Goal: Information Seeking & Learning: Check status

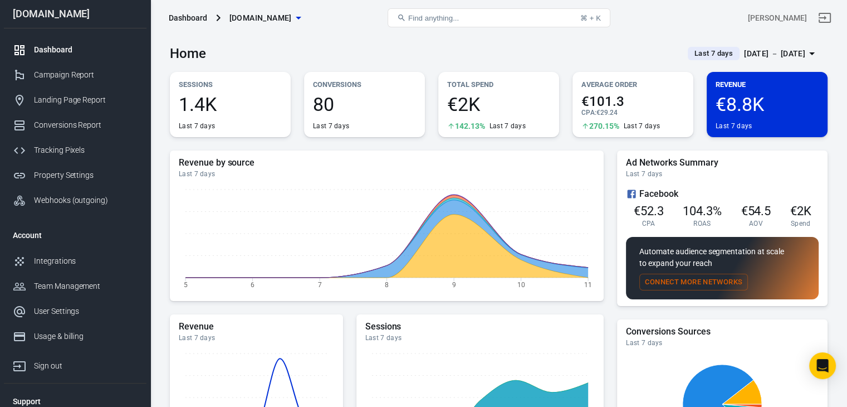
click at [494, 45] on div "Home Last 7 days [DATE] － [DATE]" at bounding box center [499, 49] width 658 height 27
click at [747, 57] on div "[DATE] － [DATE]" at bounding box center [774, 54] width 61 height 14
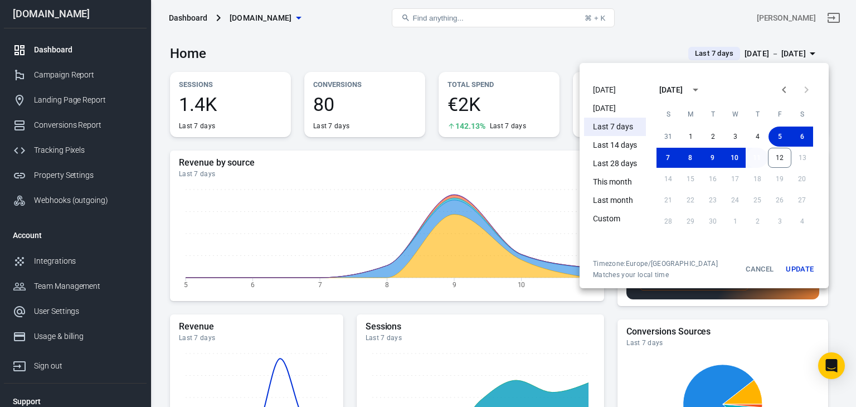
click at [757, 158] on button "11" at bounding box center [756, 158] width 22 height 20
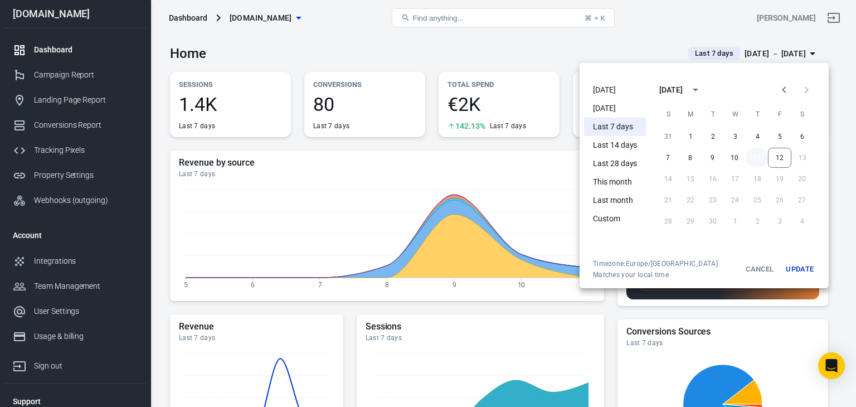
click at [757, 158] on button "11" at bounding box center [756, 158] width 22 height 20
click at [798, 267] on button "Update" at bounding box center [799, 269] width 36 height 20
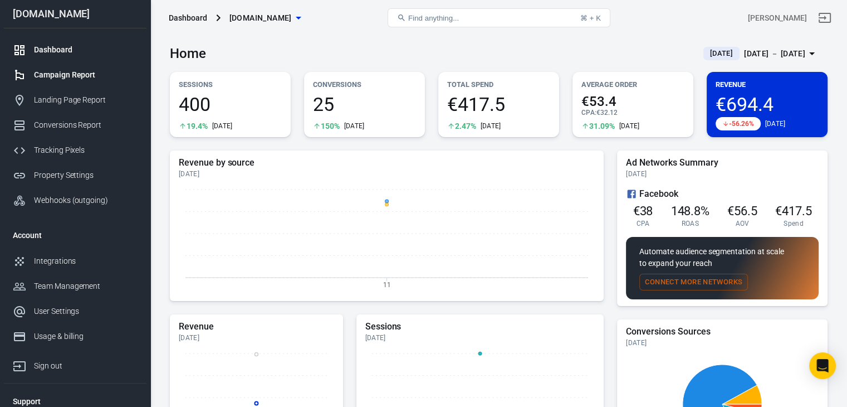
click at [80, 74] on div "Campaign Report" at bounding box center [86, 75] width 104 height 12
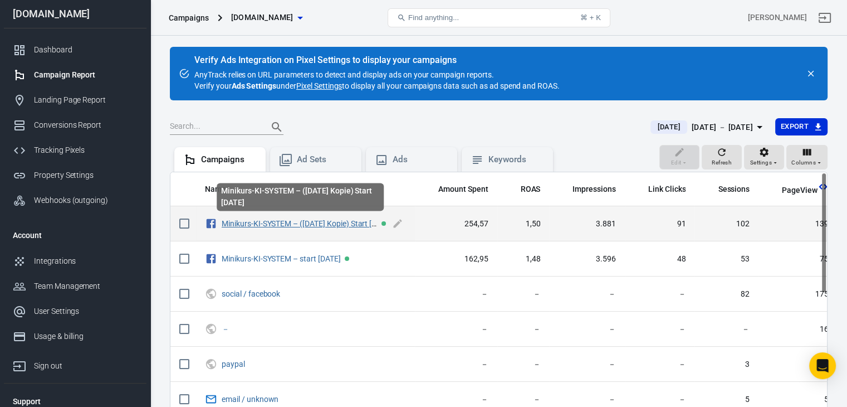
click at [296, 221] on link "Minikurs-KI-SYSTEM – ([DATE] Kopie) Start [DATE]" at bounding box center [307, 223] width 170 height 9
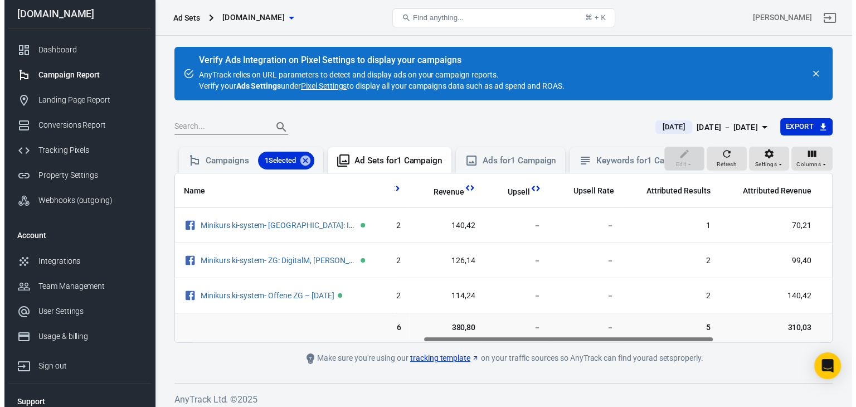
scroll to position [0, 575]
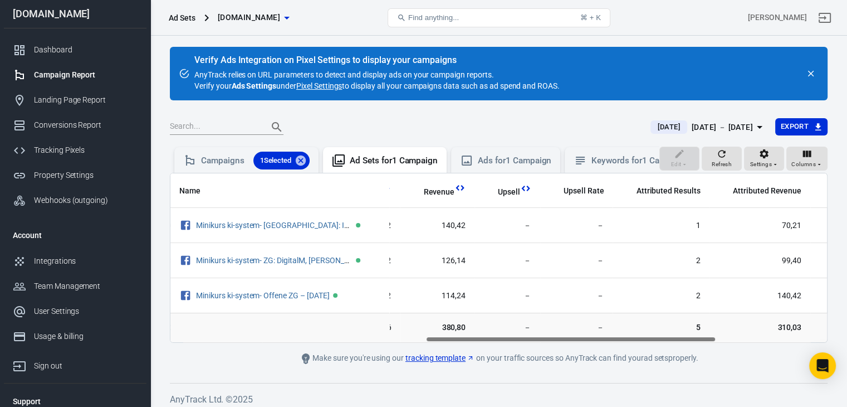
drag, startPoint x: 360, startPoint y: 348, endPoint x: 615, endPoint y: 352, distance: 255.7
click at [615, 352] on main "Verify Ads Integration on Pixel Settings to display your campaigns AnyTrack rel…" at bounding box center [499, 206] width 658 height 318
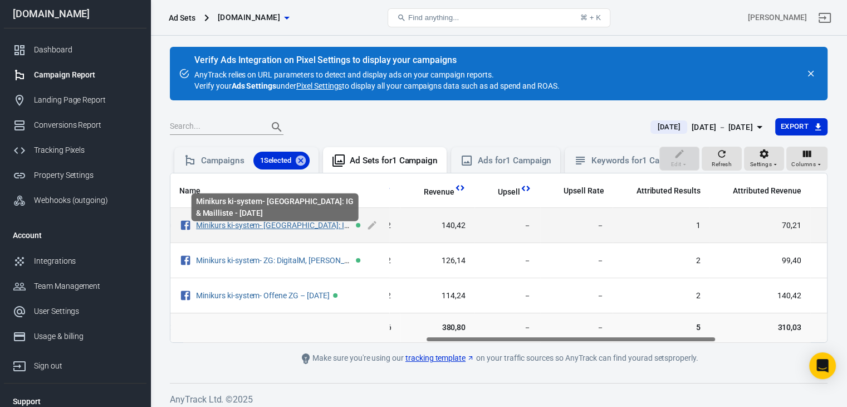
click at [292, 229] on link "Minikurs ki-system- [GEOGRAPHIC_DATA]: IG & Mailliste - [DATE]" at bounding box center [305, 225] width 218 height 9
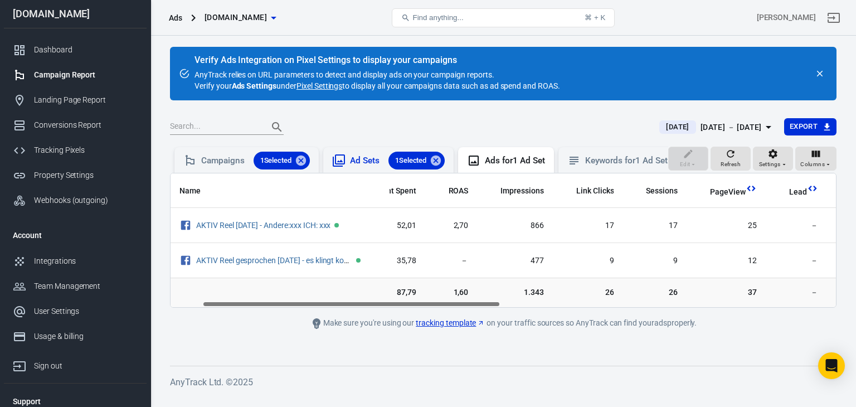
scroll to position [0, 71]
click at [374, 159] on div "Ad Sets 1 Selected" at bounding box center [397, 160] width 95 height 18
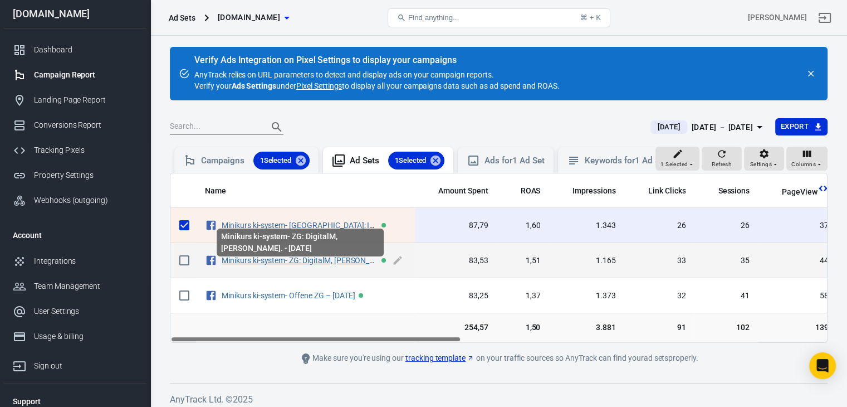
click at [314, 265] on link "Minikurs ki-system- ZG: DigitalM, [PERSON_NAME]. - [DATE]" at bounding box center [323, 260] width 202 height 9
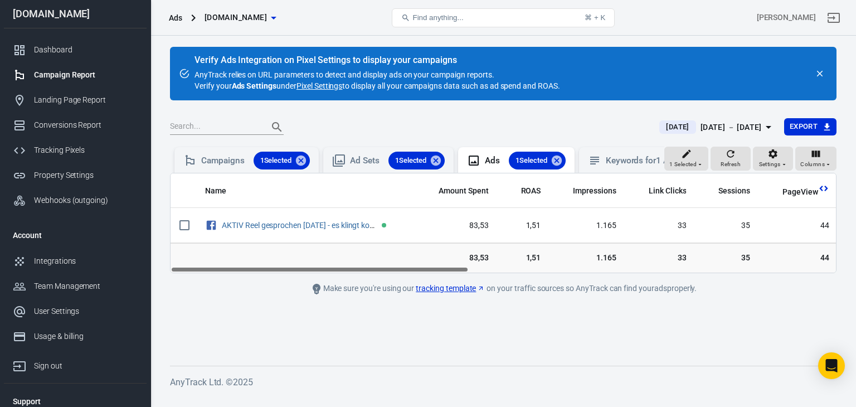
drag, startPoint x: 312, startPoint y: 277, endPoint x: 311, endPoint y: 324, distance: 46.2
click at [311, 324] on main "Verify Ads Integration on Pixel Settings to display your campaigns AnyTrack rel…" at bounding box center [503, 197] width 666 height 301
click at [820, 169] on span "Columns" at bounding box center [812, 164] width 25 height 10
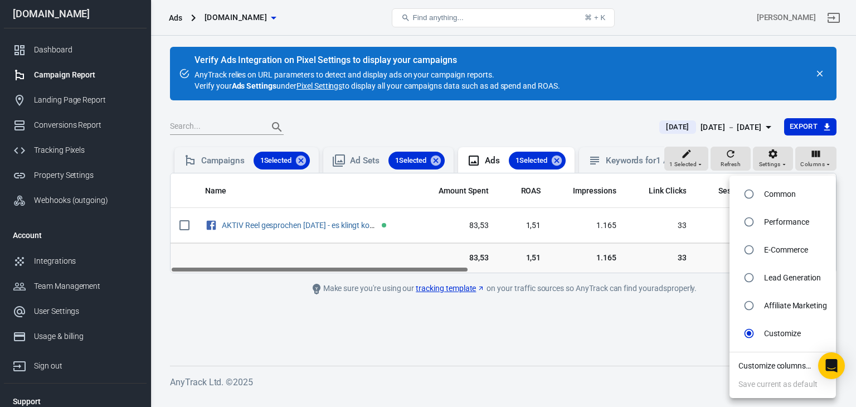
click at [775, 366] on li "Customize columns…" at bounding box center [782, 365] width 106 height 18
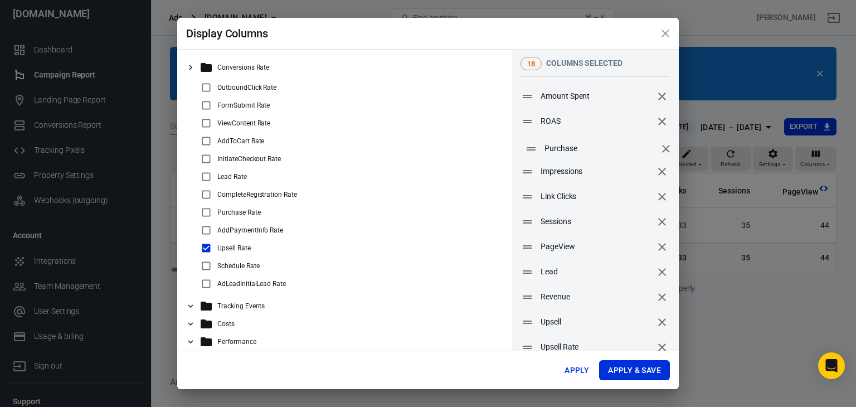
drag, startPoint x: 522, startPoint y: 276, endPoint x: 526, endPoint y: 153, distance: 123.2
click at [526, 153] on icon at bounding box center [530, 148] width 13 height 13
drag, startPoint x: 522, startPoint y: 300, endPoint x: 523, endPoint y: 144, distance: 156.0
click at [523, 144] on icon at bounding box center [527, 140] width 13 height 13
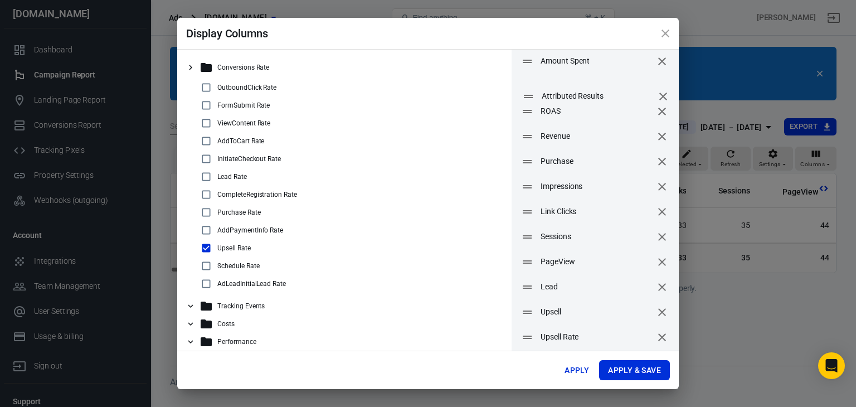
scroll to position [17, 0]
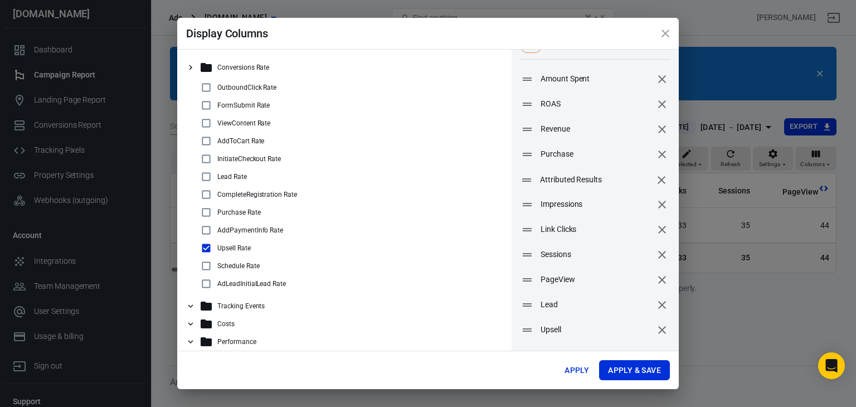
drag, startPoint x: 521, startPoint y: 273, endPoint x: 521, endPoint y: 181, distance: 92.5
click at [521, 181] on icon at bounding box center [526, 179] width 13 height 13
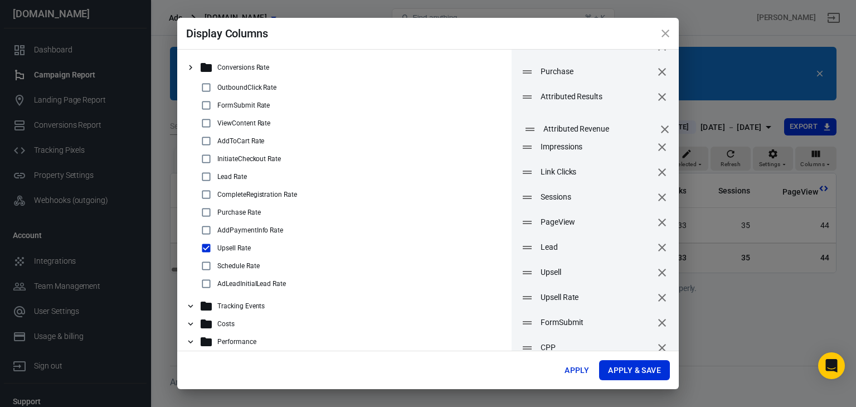
drag, startPoint x: 524, startPoint y: 299, endPoint x: 526, endPoint y: 130, distance: 168.2
click at [526, 130] on icon at bounding box center [529, 129] width 13 height 13
drag, startPoint x: 525, startPoint y: 276, endPoint x: 525, endPoint y: 150, distance: 126.4
click at [525, 150] on icon at bounding box center [526, 146] width 13 height 13
drag, startPoint x: 526, startPoint y: 299, endPoint x: 521, endPoint y: 174, distance: 124.9
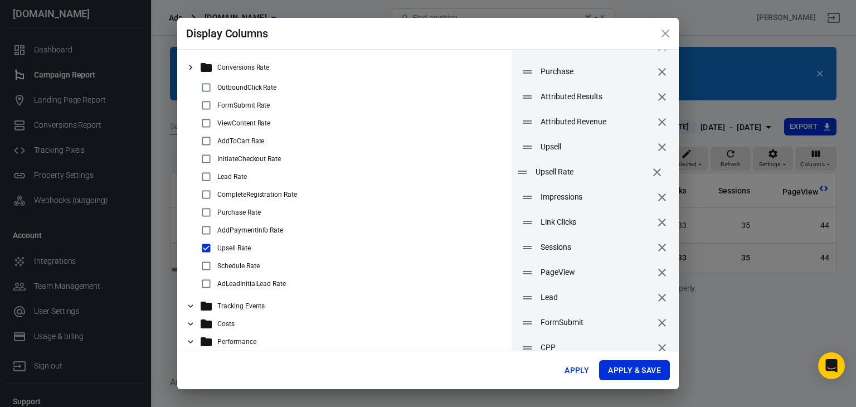
click at [521, 174] on icon at bounding box center [521, 171] width 13 height 13
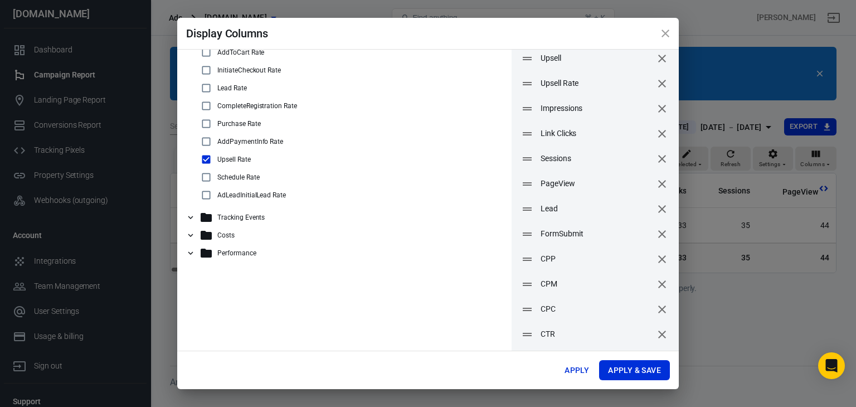
scroll to position [89, 0]
click at [524, 211] on icon at bounding box center [530, 208] width 13 height 13
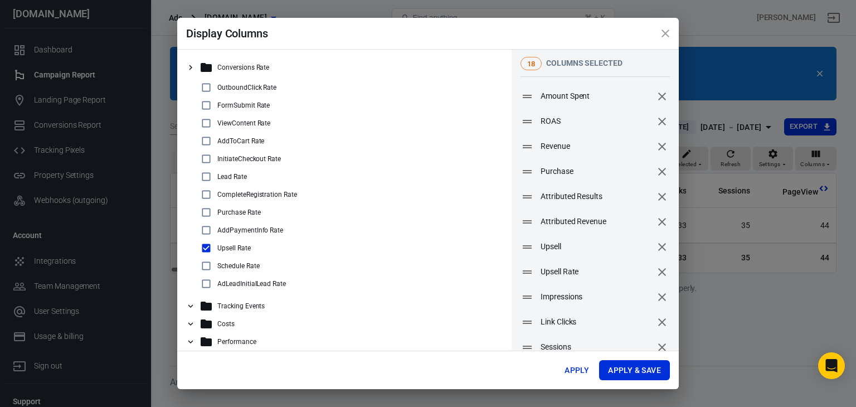
scroll to position [0, 0]
click at [630, 364] on button "Apply & Save" at bounding box center [634, 370] width 71 height 21
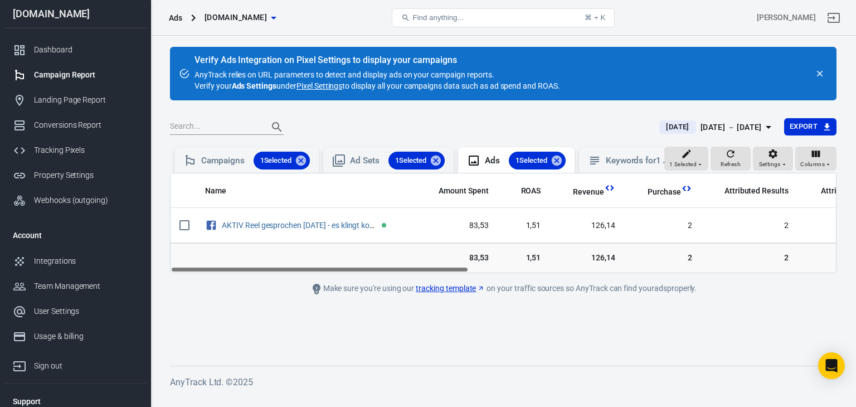
drag, startPoint x: 437, startPoint y: 274, endPoint x: 294, endPoint y: 271, distance: 143.2
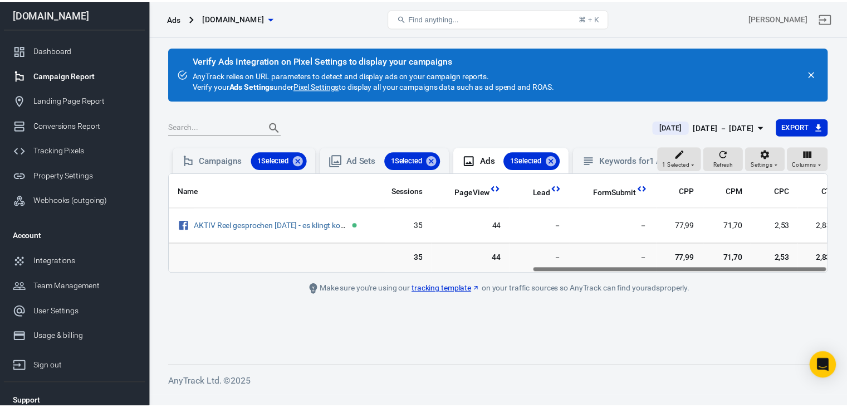
scroll to position [0, 817]
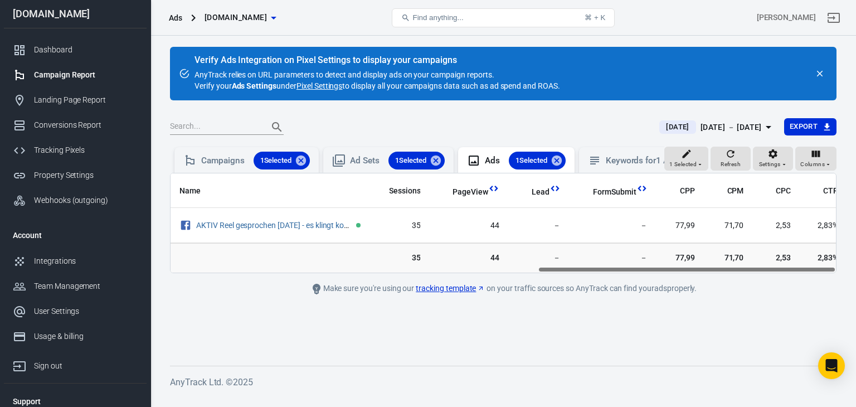
drag, startPoint x: 390, startPoint y: 279, endPoint x: 810, endPoint y: 323, distance: 422.3
click at [810, 323] on main "Verify Ads Integration on Pixel Settings to display your campaigns AnyTrack rel…" at bounding box center [503, 197] width 666 height 301
click at [364, 159] on div "Ad Sets 1 Selected" at bounding box center [397, 160] width 95 height 18
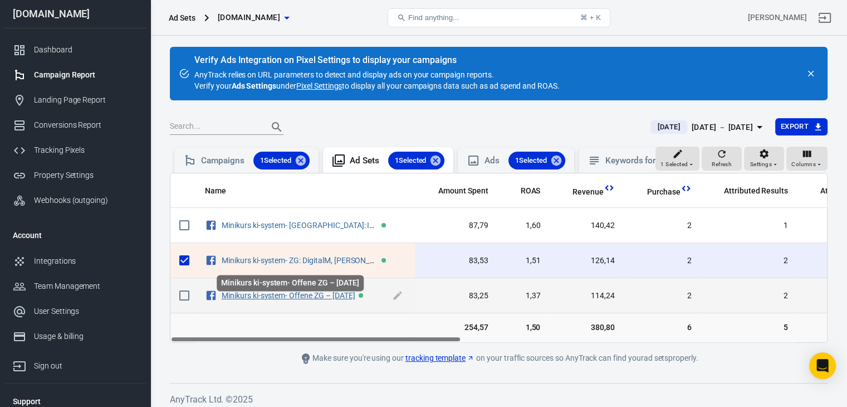
click at [294, 300] on link "Minikurs ki-system- Offene ZG – [DATE]" at bounding box center [288, 295] width 133 height 9
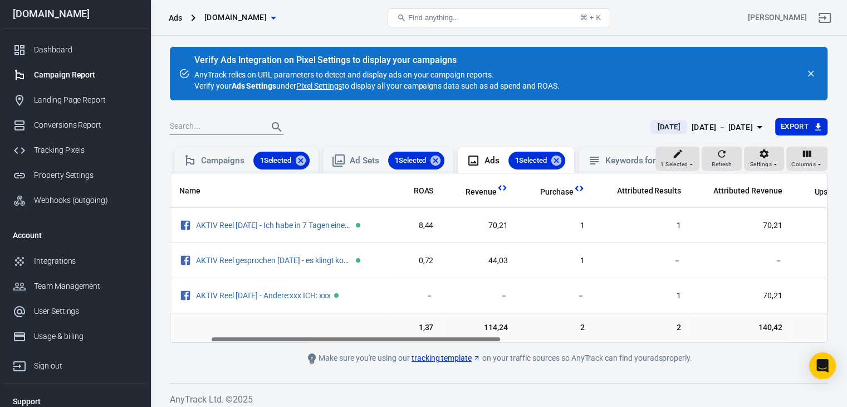
scroll to position [0, 112]
drag, startPoint x: 315, startPoint y: 348, endPoint x: 365, endPoint y: 346, distance: 50.1
click at [365, 342] on div "Name Amount Spent ROAS Revenue Purchase Attributed Results Attributed Revenue U…" at bounding box center [498, 257] width 657 height 169
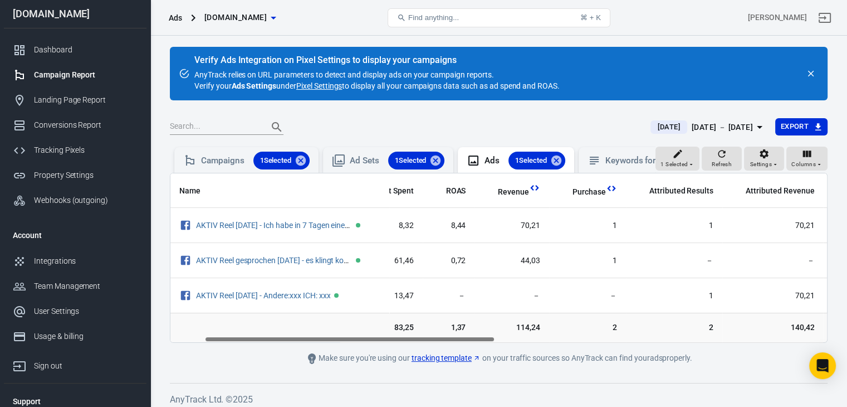
scroll to position [0, 74]
drag, startPoint x: 325, startPoint y: 348, endPoint x: 308, endPoint y: 353, distance: 17.4
click at [308, 353] on main "Verify Ads Integration on Pixel Settings to display your campaigns AnyTrack rel…" at bounding box center [499, 206] width 658 height 318
click at [364, 156] on div "Ad Sets 1 Selected" at bounding box center [397, 160] width 95 height 18
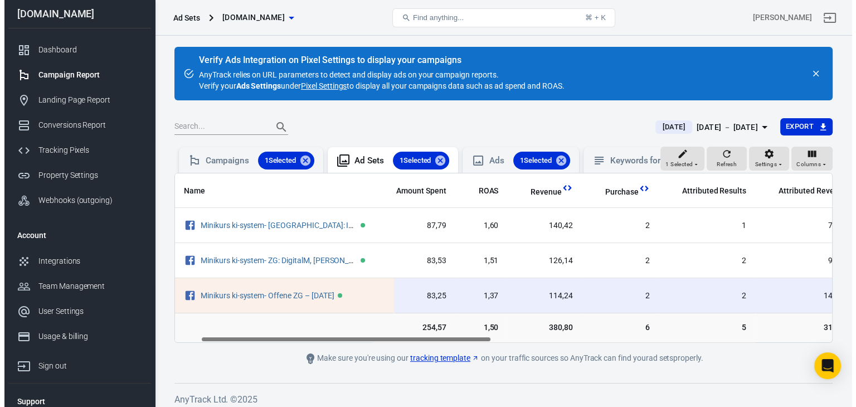
scroll to position [0, 37]
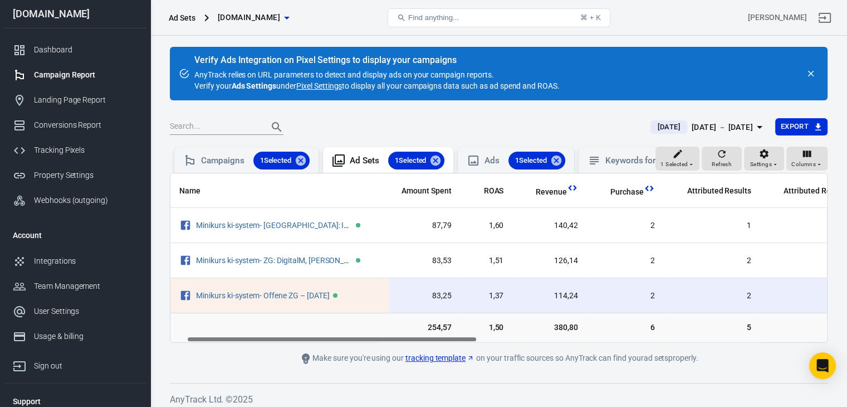
drag, startPoint x: 349, startPoint y: 348, endPoint x: 365, endPoint y: 361, distance: 21.1
click at [365, 361] on main "Verify Ads Integration on Pixel Settings to display your campaigns AnyTrack rel…" at bounding box center [499, 206] width 658 height 318
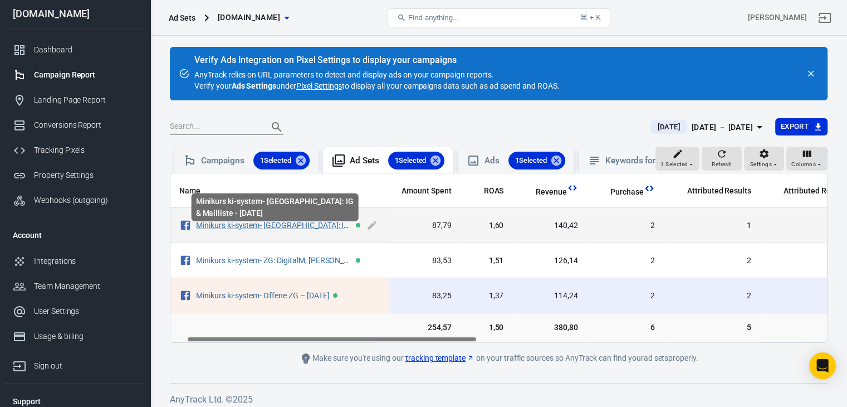
click at [286, 229] on link "Minikurs ki-system- [GEOGRAPHIC_DATA]: IG & Mailliste - [DATE]" at bounding box center [305, 225] width 218 height 9
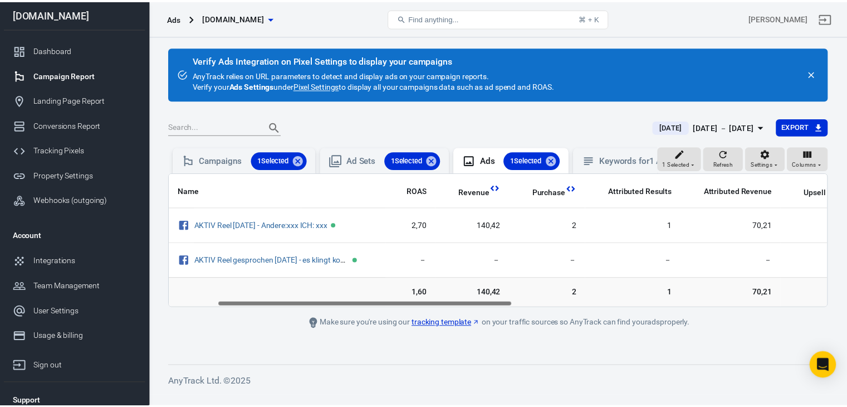
scroll to position [0, 111]
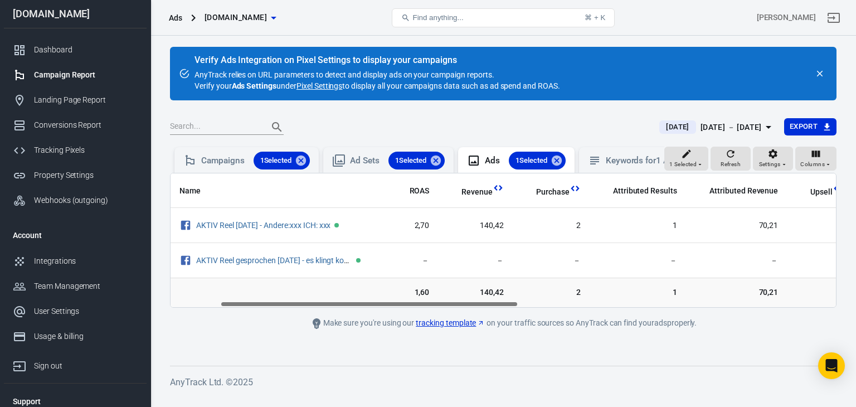
drag, startPoint x: 325, startPoint y: 312, endPoint x: 375, endPoint y: 324, distance: 51.4
click at [375, 324] on main "Verify Ads Integration on Pixel Settings to display your campaigns AnyTrack rel…" at bounding box center [503, 197] width 666 height 301
click at [51, 51] on div "Dashboard" at bounding box center [86, 50] width 104 height 12
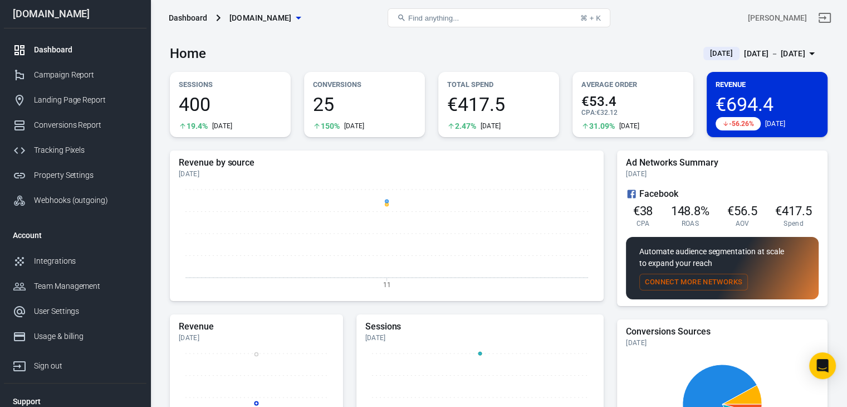
click at [744, 49] on div "[DATE] － [DATE]" at bounding box center [774, 54] width 61 height 14
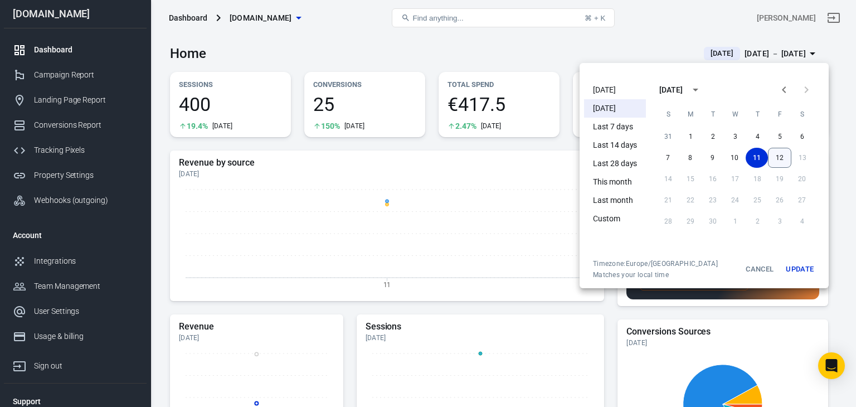
click at [781, 159] on button "12" at bounding box center [779, 158] width 23 height 20
click at [796, 266] on button "Update" at bounding box center [799, 269] width 36 height 20
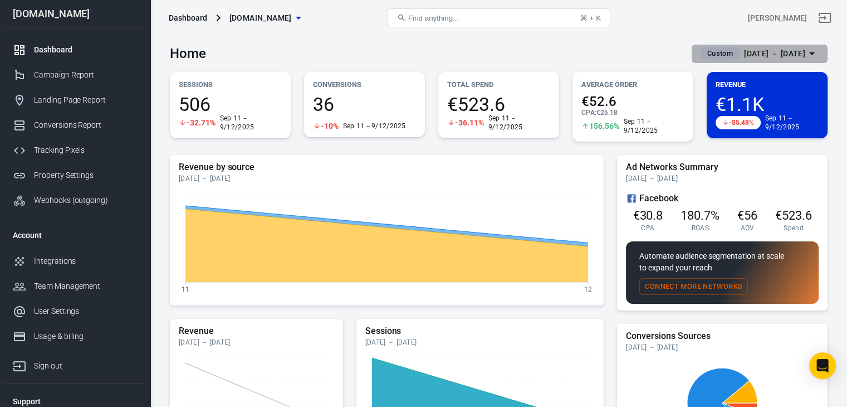
click at [778, 55] on div "[DATE] － [DATE]" at bounding box center [774, 54] width 61 height 14
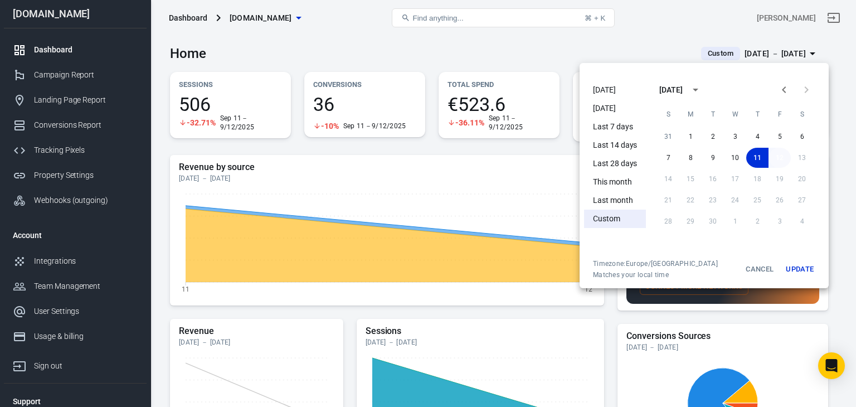
click at [774, 157] on button "12" at bounding box center [779, 158] width 22 height 20
click at [798, 270] on button "Update" at bounding box center [799, 269] width 36 height 20
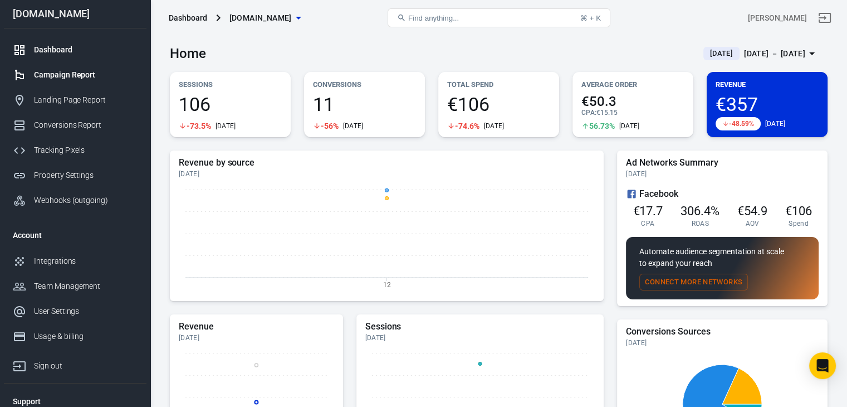
click at [62, 79] on div "Campaign Report" at bounding box center [86, 75] width 104 height 12
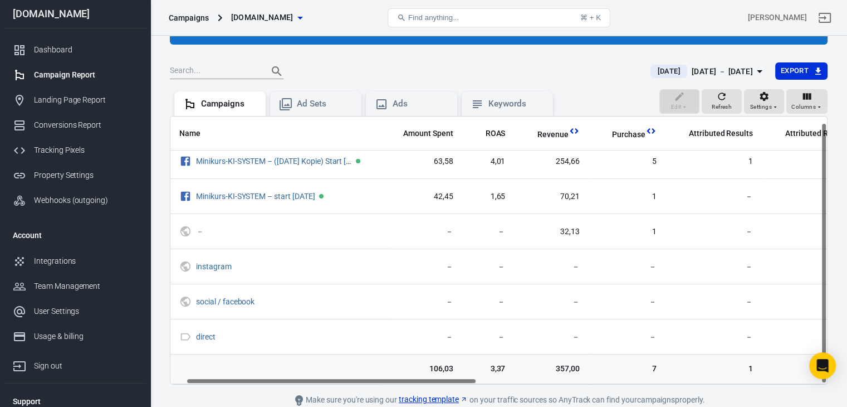
scroll to position [7, 30]
drag, startPoint x: 332, startPoint y: 380, endPoint x: 345, endPoint y: 428, distance: 50.3
click at [345, 406] on html "Campaigns [DOMAIN_NAME] Find anything... ⌘ + K [PERSON_NAME] [DOMAIN_NAME] Dash…" at bounding box center [423, 199] width 847 height 510
click at [49, 126] on div "Conversions Report" at bounding box center [86, 125] width 104 height 12
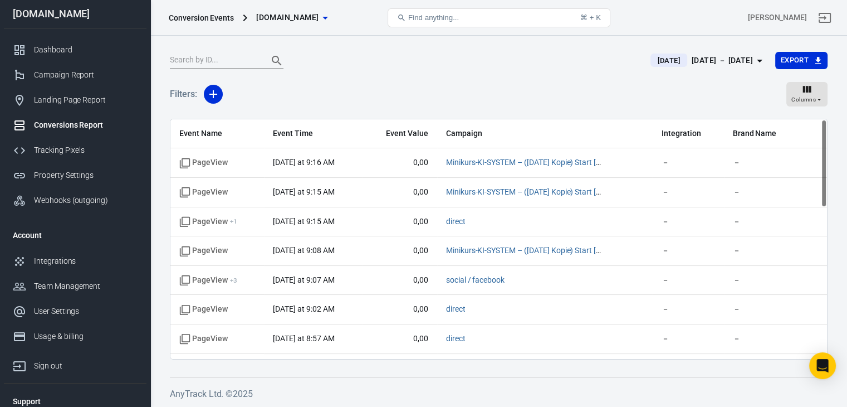
click at [718, 60] on div "[DATE] － [DATE]" at bounding box center [722, 60] width 61 height 14
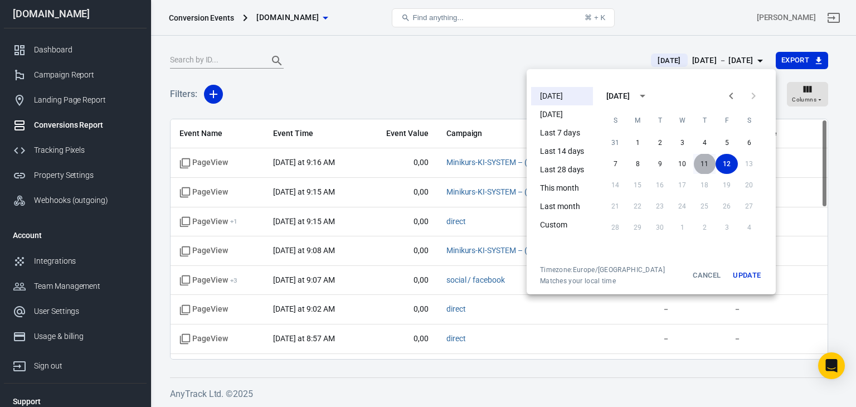
click at [705, 163] on button "11" at bounding box center [704, 164] width 22 height 20
click at [751, 274] on button "Update" at bounding box center [747, 275] width 36 height 20
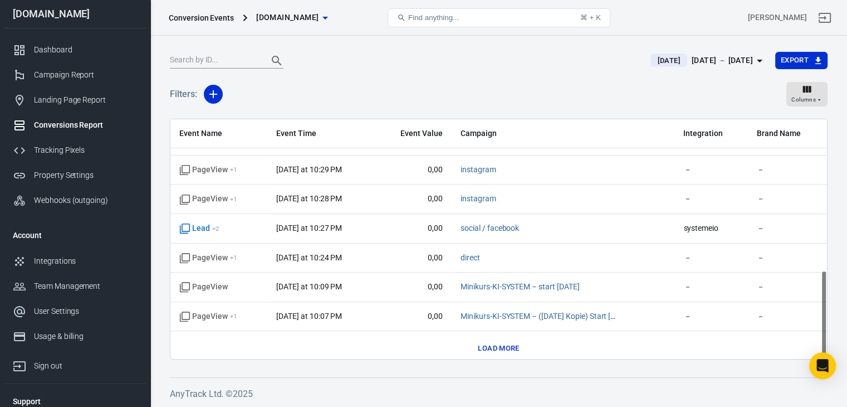
scroll to position [408, 0]
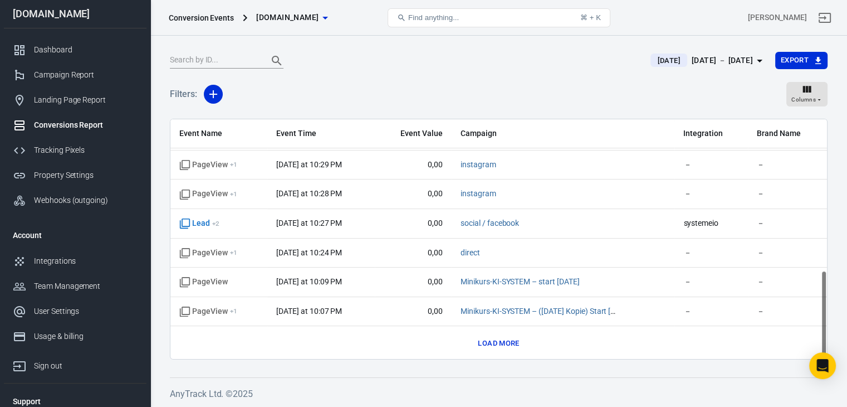
click at [505, 341] on button "Load more" at bounding box center [498, 343] width 47 height 17
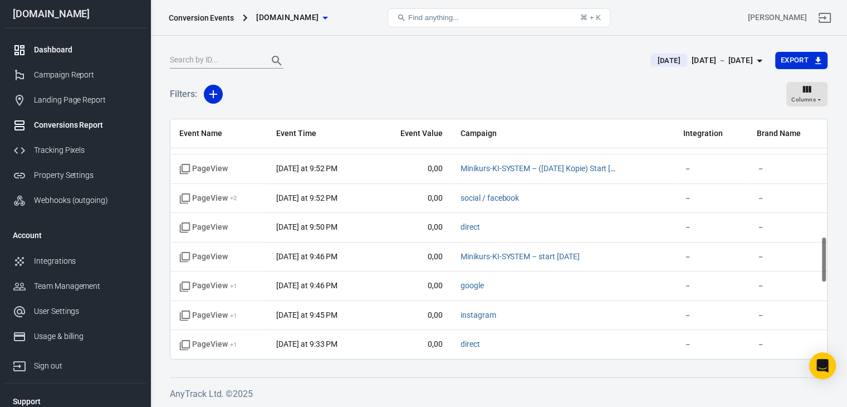
scroll to position [602, 0]
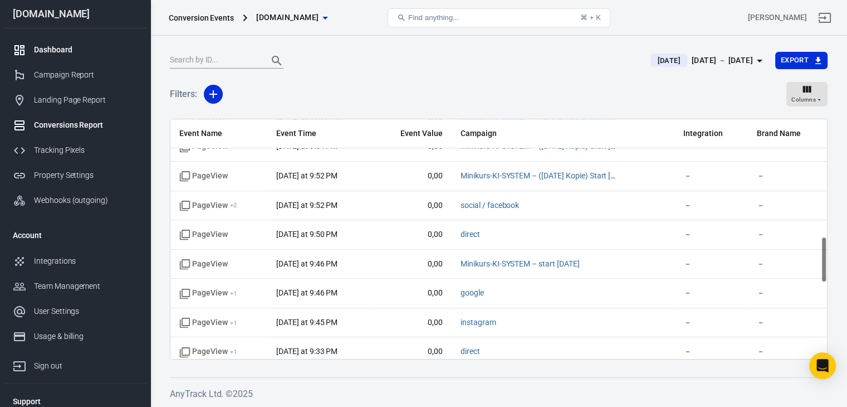
click at [49, 48] on div "Dashboard" at bounding box center [86, 50] width 104 height 12
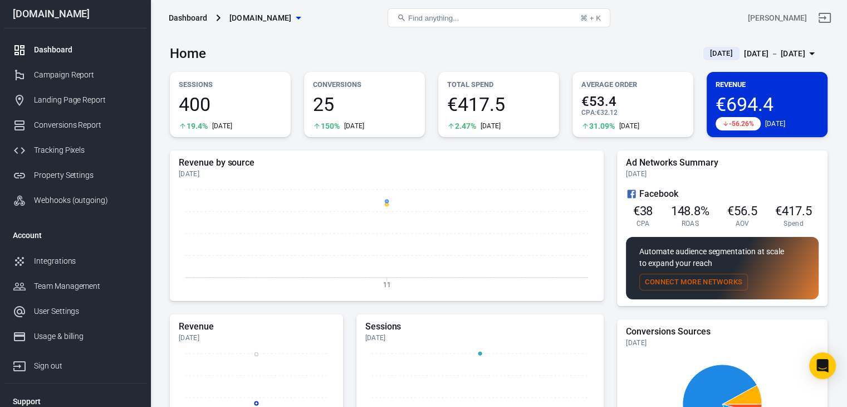
click at [772, 55] on div "[DATE] － [DATE]" at bounding box center [774, 54] width 61 height 14
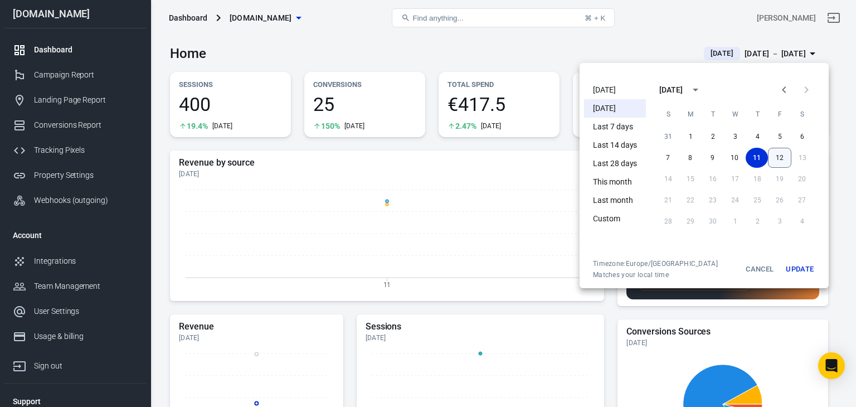
click at [784, 151] on button "12" at bounding box center [779, 158] width 23 height 20
click at [782, 162] on button "12" at bounding box center [779, 158] width 22 height 20
click at [805, 267] on button "Update" at bounding box center [799, 269] width 36 height 20
